Goal: Find specific page/section: Find specific page/section

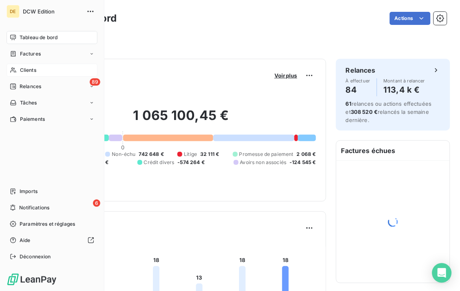
click at [31, 70] on span "Clients" at bounding box center [28, 70] width 16 height 7
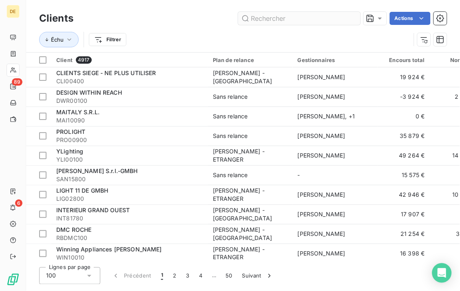
click at [315, 19] on input "text" at bounding box center [299, 18] width 122 height 13
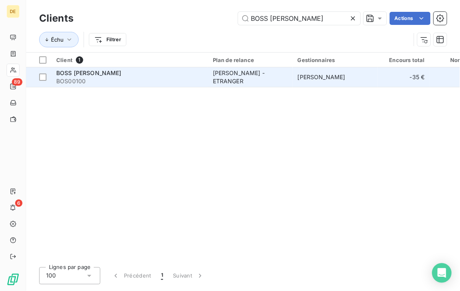
type input "BOSS [PERSON_NAME]"
click at [216, 72] on div "[PERSON_NAME] - ETRANGER" at bounding box center [250, 77] width 75 height 16
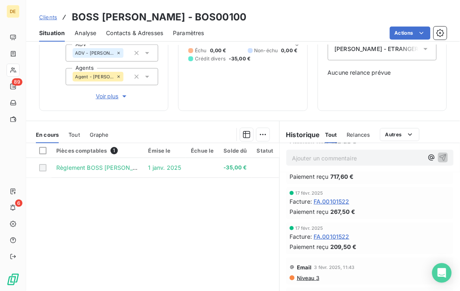
scroll to position [92, 0]
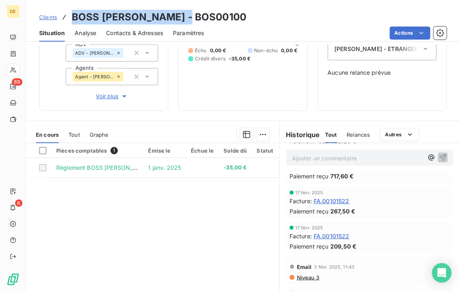
drag, startPoint x: 189, startPoint y: 17, endPoint x: 67, endPoint y: 16, distance: 122.4
click at [67, 16] on div "Clients BOSS [PERSON_NAME] - BOS00100" at bounding box center [243, 17] width 434 height 15
copy h3 "BOSS [PERSON_NAME] - BOS00100"
